Goal: Task Accomplishment & Management: Manage account settings

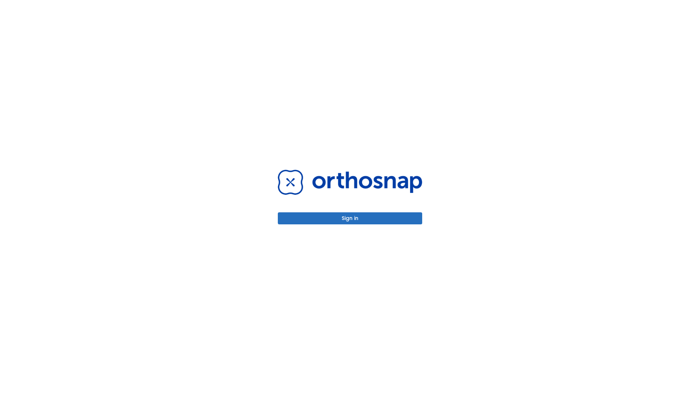
click at [350, 218] on button "Sign in" at bounding box center [350, 218] width 144 height 12
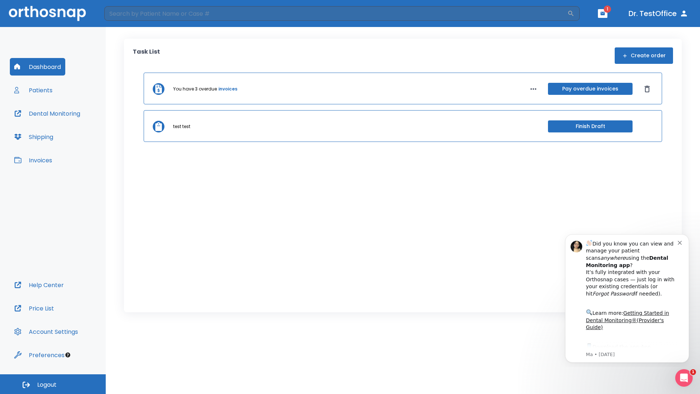
click at [53, 384] on span "Logout" at bounding box center [46, 385] width 19 height 8
